Goal: Information Seeking & Learning: Check status

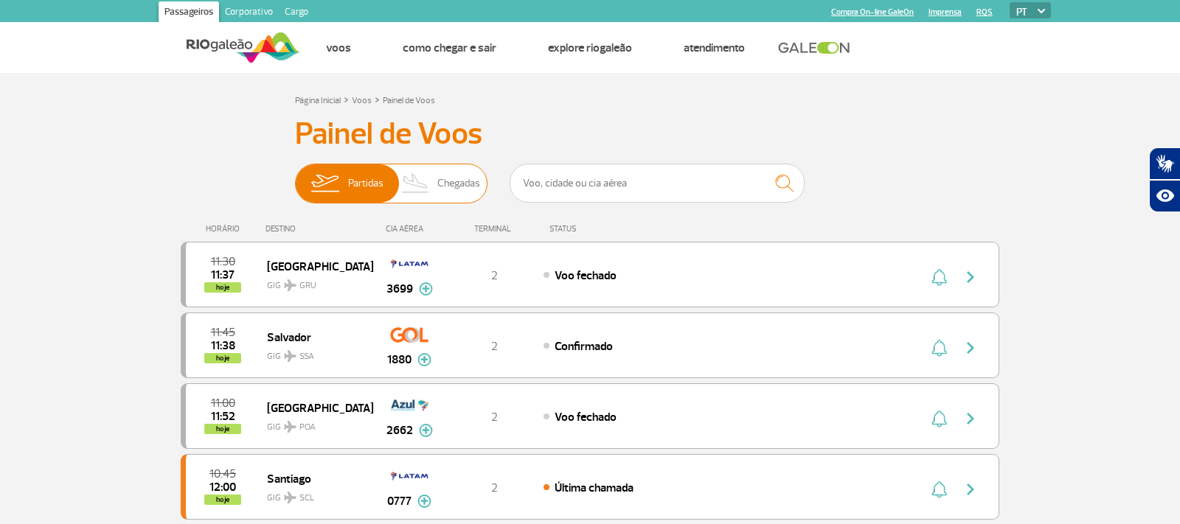
click at [361, 183] on span "Partidas" at bounding box center [365, 183] width 35 height 38
click at [295, 176] on input "Partidas Chegadas" at bounding box center [295, 176] width 0 height 0
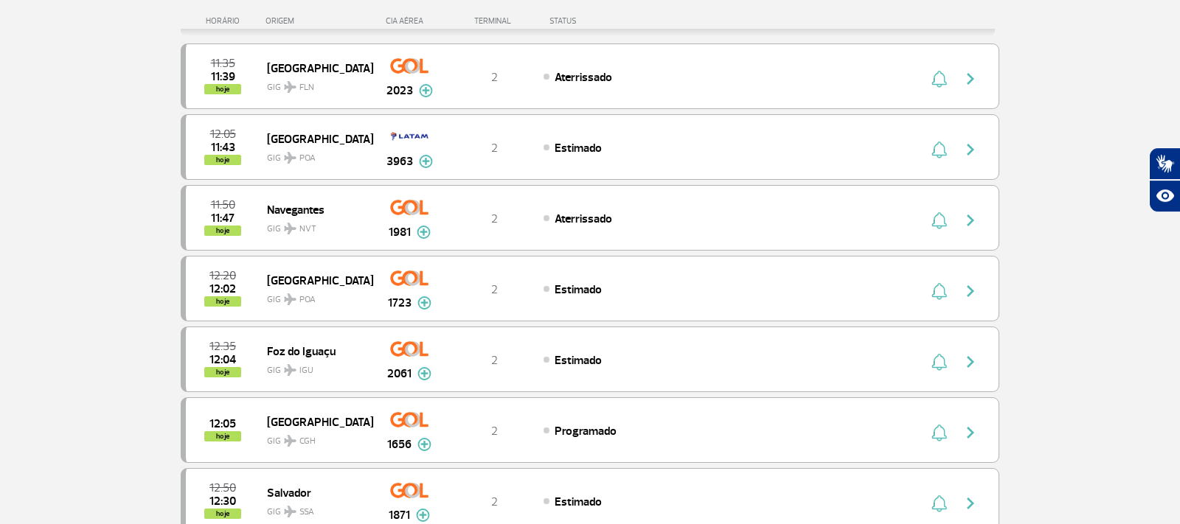
scroll to position [75, 0]
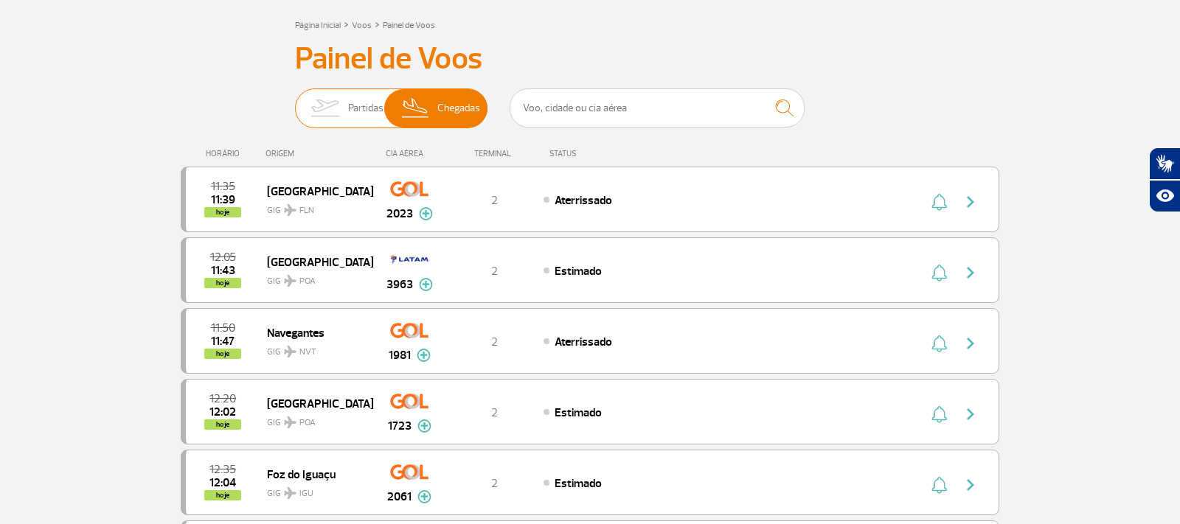
click at [349, 96] on span "Partidas" at bounding box center [365, 108] width 35 height 38
click at [295, 101] on input "Partidas Chegadas" at bounding box center [295, 101] width 0 height 0
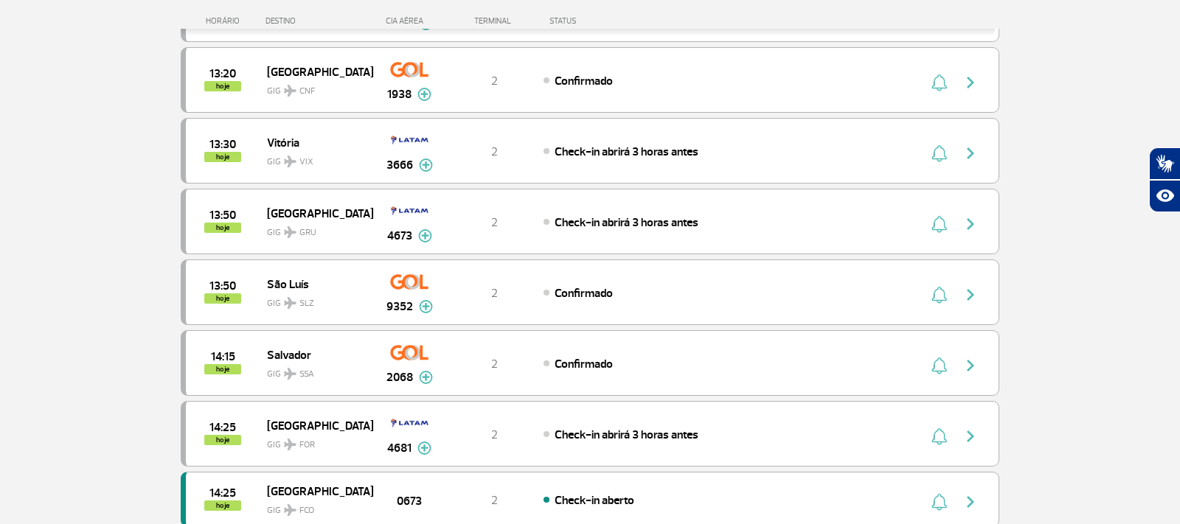
scroll to position [1463, 0]
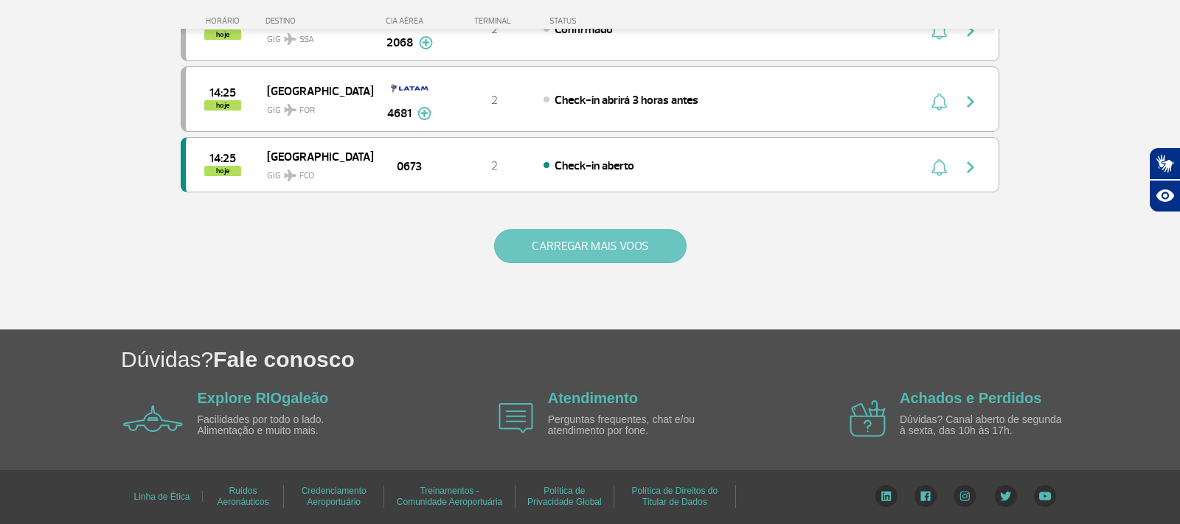
click at [639, 250] on button "CARREGAR MAIS VOOS" at bounding box center [590, 246] width 193 height 34
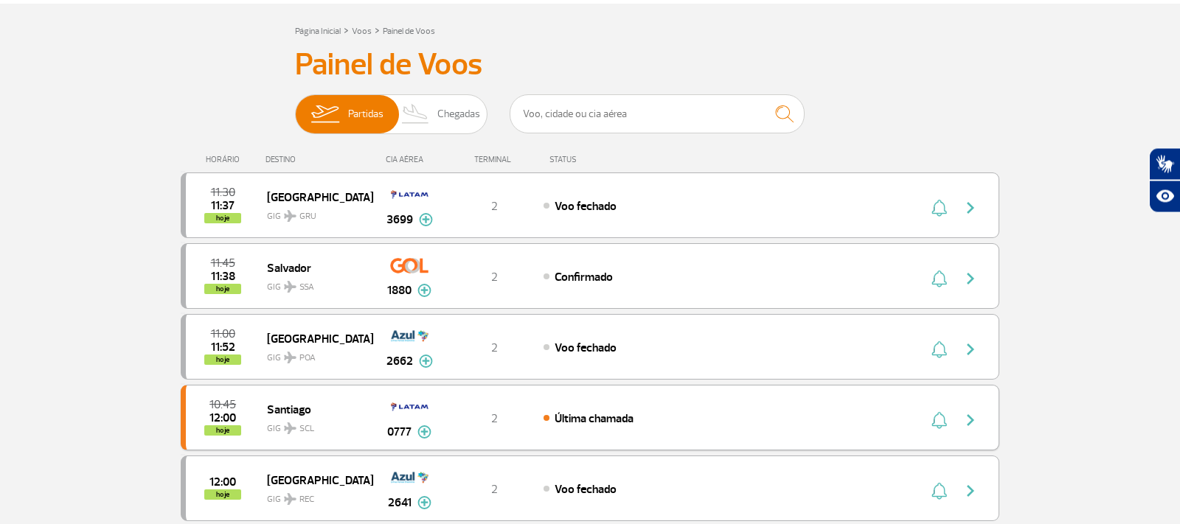
scroll to position [0, 0]
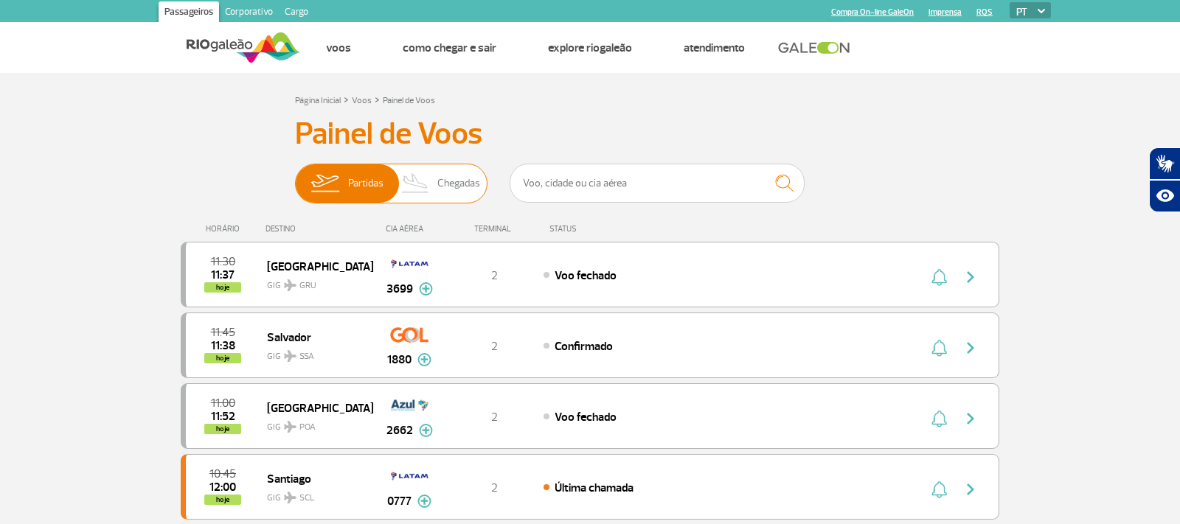
click at [429, 187] on img at bounding box center [416, 183] width 44 height 38
click at [295, 176] on input "Partidas Chegadas" at bounding box center [295, 176] width 0 height 0
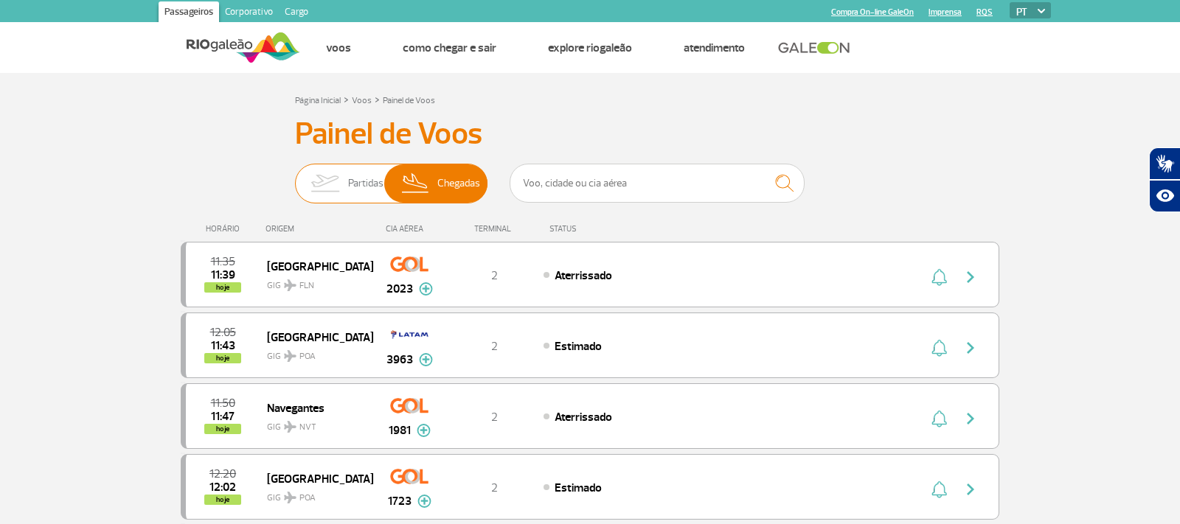
click at [372, 179] on span "Partidas" at bounding box center [365, 183] width 35 height 38
click at [295, 176] on input "Partidas Chegadas" at bounding box center [295, 176] width 0 height 0
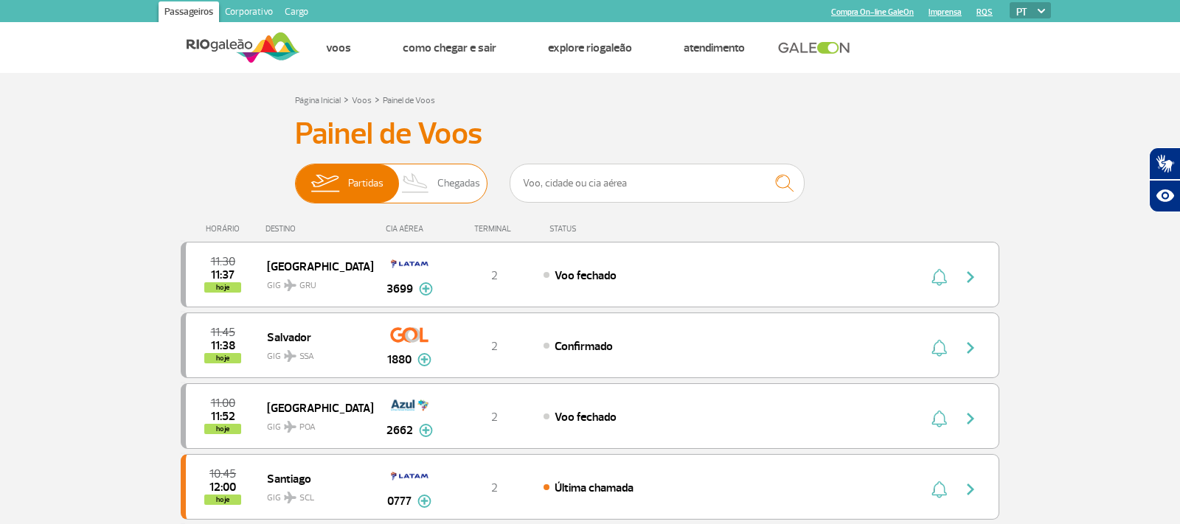
click at [441, 178] on span "Chegadas" at bounding box center [458, 183] width 43 height 38
click at [295, 176] on input "Partidas Chegadas" at bounding box center [295, 176] width 0 height 0
checkbox input "true"
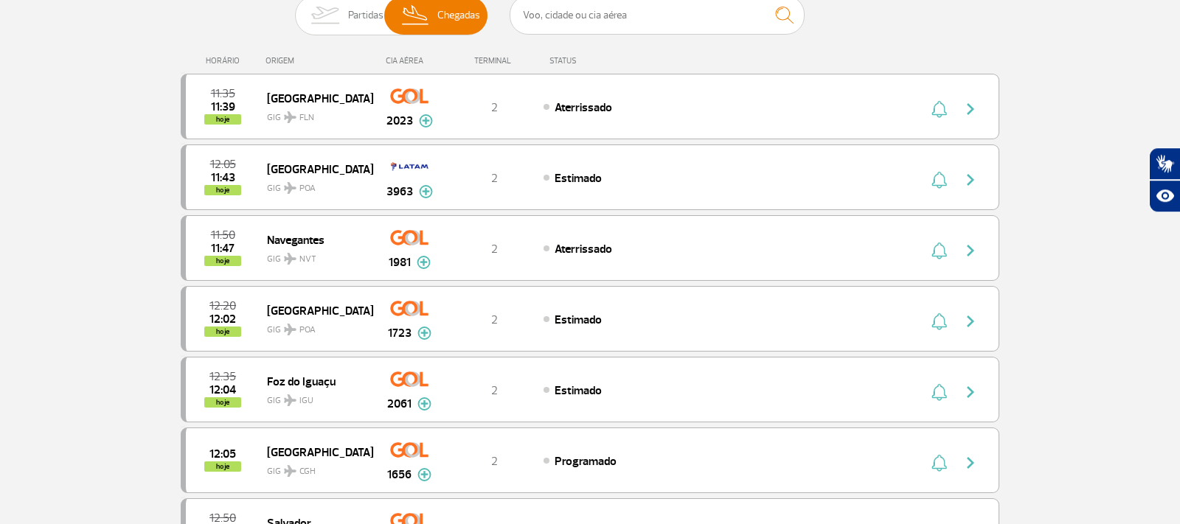
scroll to position [150, 0]
